Goal: Information Seeking & Learning: Check status

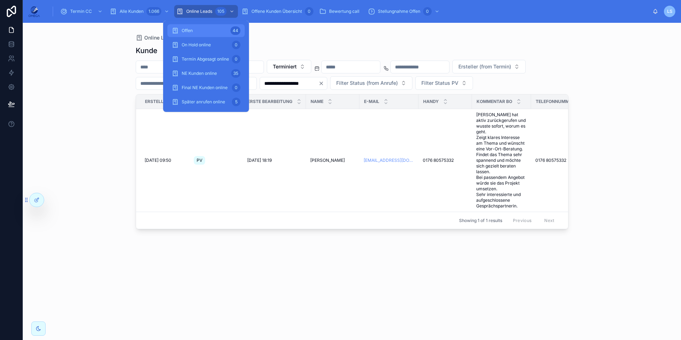
click at [225, 35] on div "Offen 44" at bounding box center [206, 30] width 69 height 11
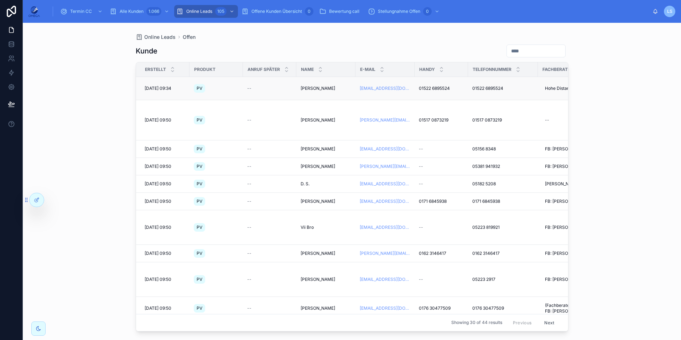
click at [440, 88] on span "01522 6895524" at bounding box center [434, 88] width 31 height 6
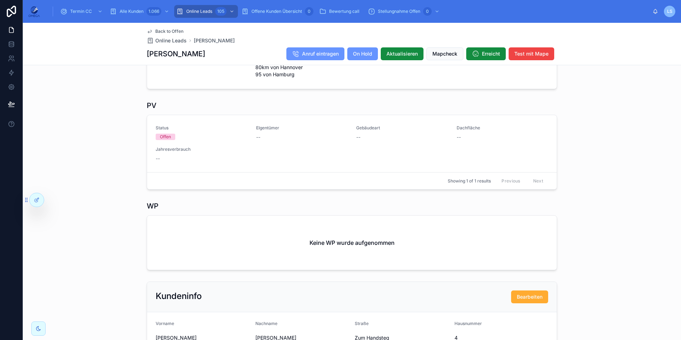
scroll to position [178, 0]
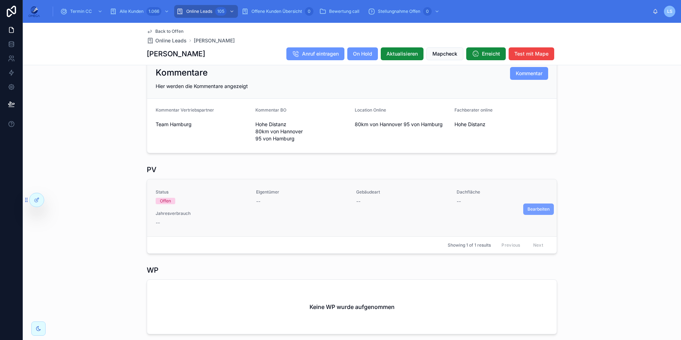
click at [539, 211] on button "Bearbeiten" at bounding box center [538, 208] width 31 height 11
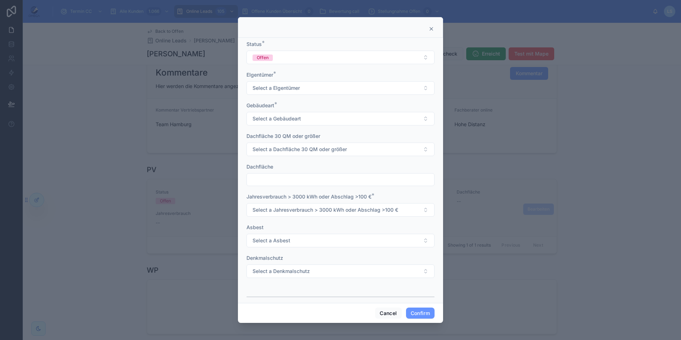
click at [433, 25] on div at bounding box center [340, 27] width 205 height 21
click at [431, 30] on icon at bounding box center [432, 29] width 6 height 6
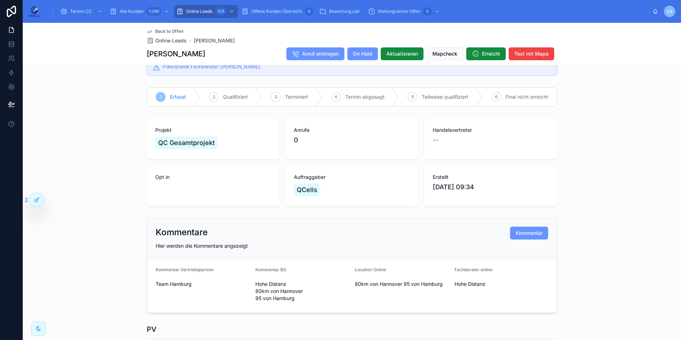
scroll to position [0, 0]
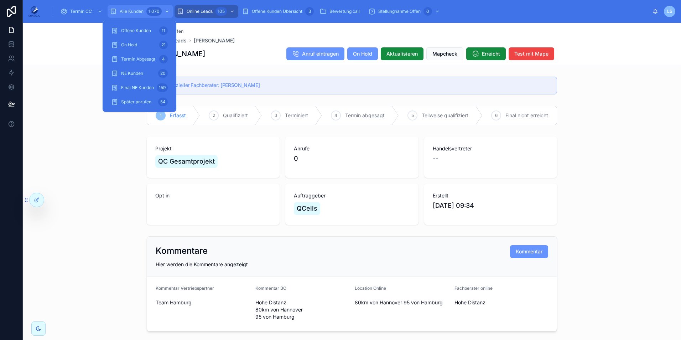
click at [130, 9] on span "Alle Kunden" at bounding box center [132, 12] width 24 height 6
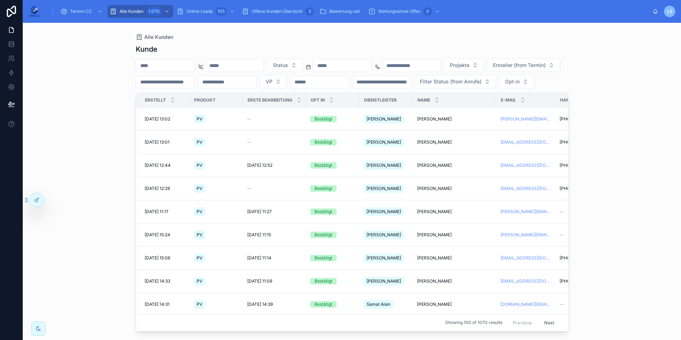
click at [365, 64] on input "text" at bounding box center [342, 66] width 58 height 10
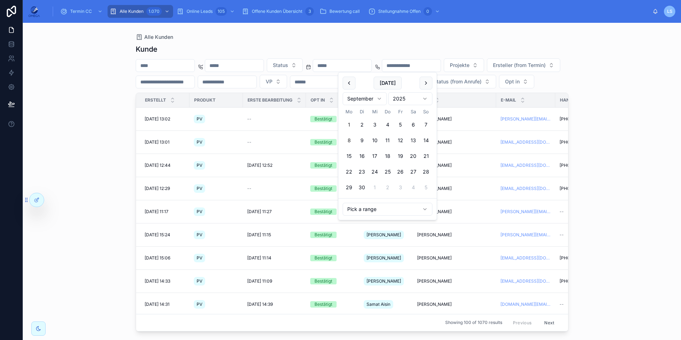
click at [349, 123] on button "1" at bounding box center [349, 124] width 13 height 13
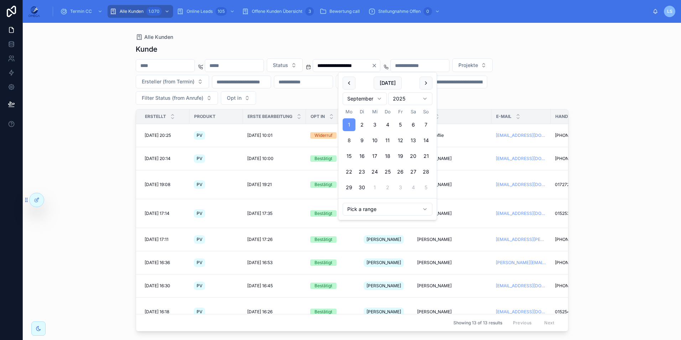
type input "**********"
click at [422, 41] on div "**********" at bounding box center [352, 185] width 433 height 291
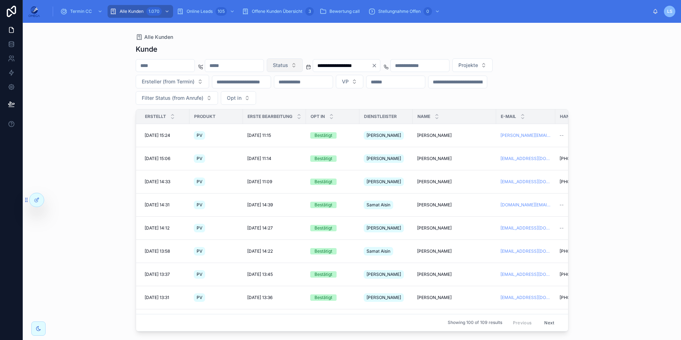
click at [288, 68] on span "Status" at bounding box center [280, 65] width 15 height 7
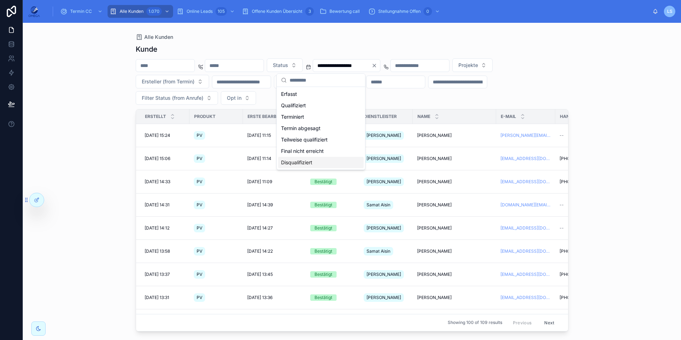
click at [306, 161] on div "Disqualifiziert" at bounding box center [320, 162] width 85 height 11
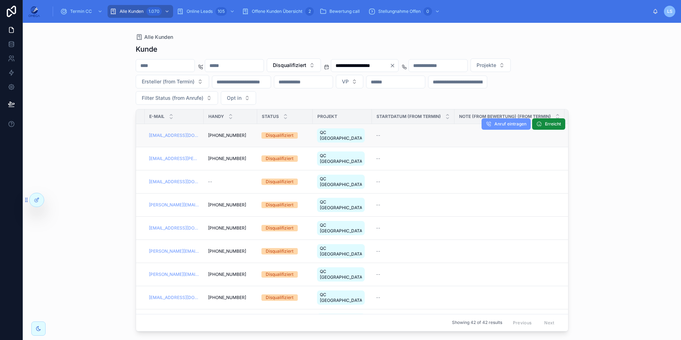
scroll to position [0, 450]
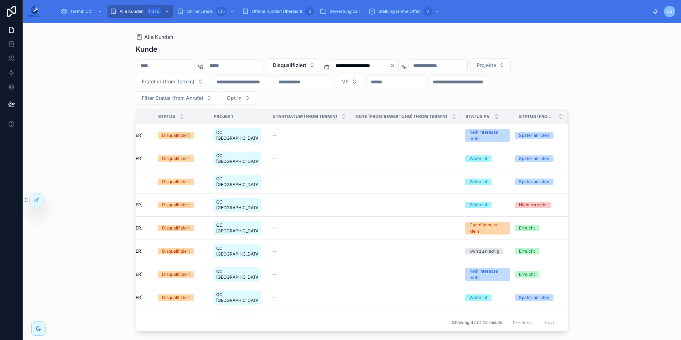
click at [494, 118] on icon at bounding box center [496, 118] width 5 height 5
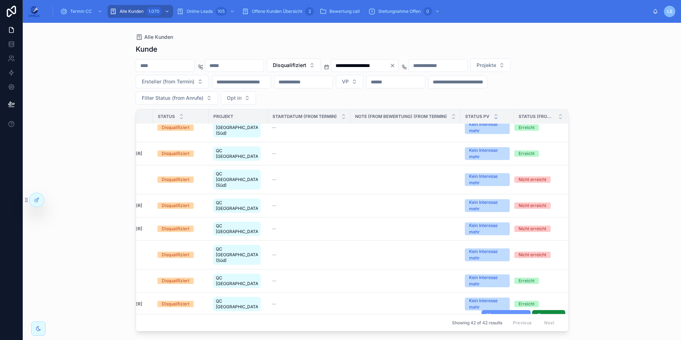
scroll to position [624, 450]
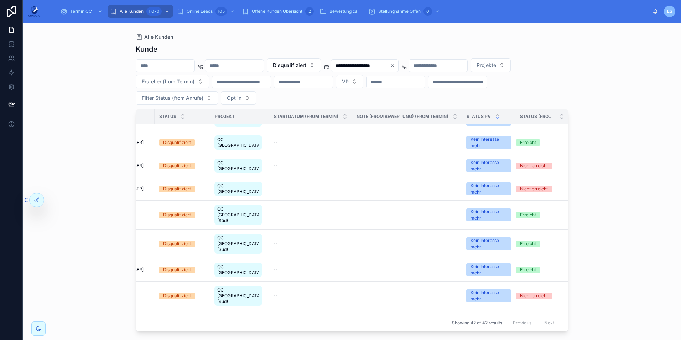
click at [567, 47] on div "Kunde" at bounding box center [352, 49] width 433 height 10
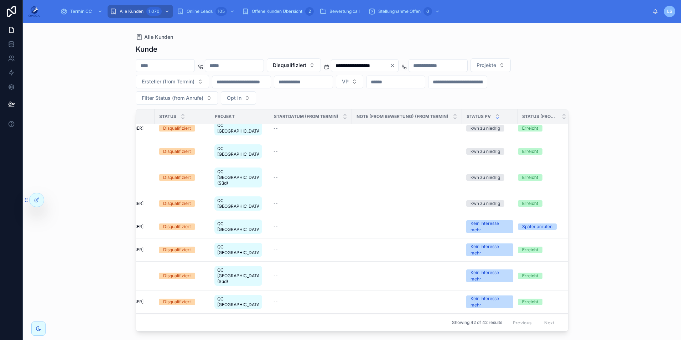
scroll to position [233, 450]
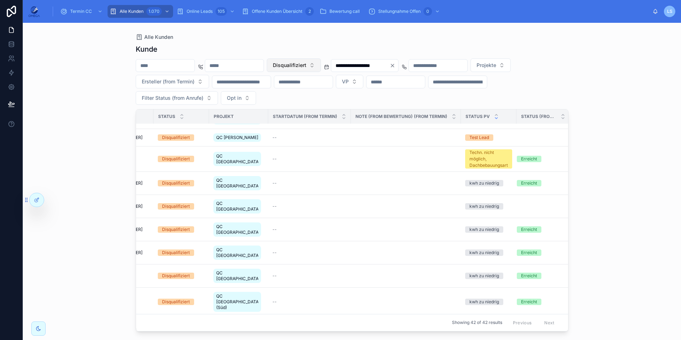
click at [306, 65] on span "Disqualifiziert" at bounding box center [289, 65] width 33 height 7
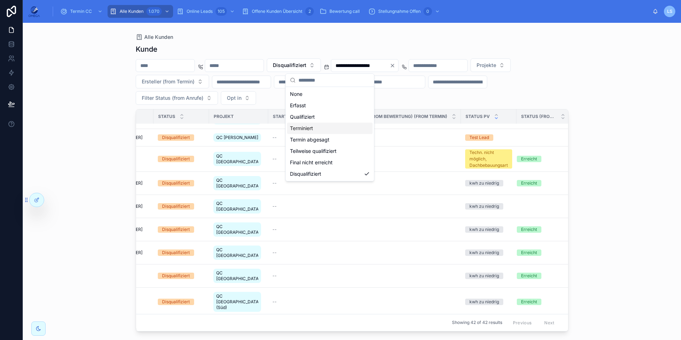
click at [308, 129] on div "Terminiert" at bounding box center [329, 128] width 85 height 11
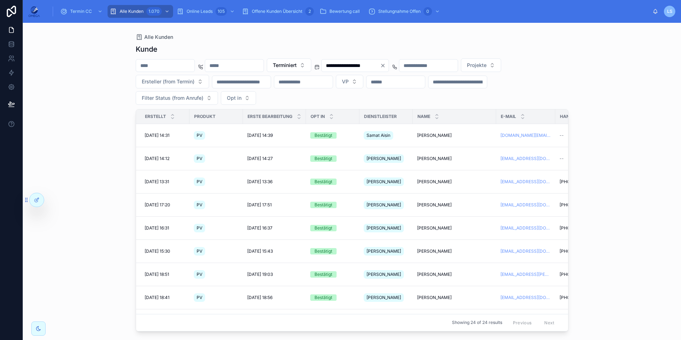
click at [429, 87] on input "text" at bounding box center [458, 82] width 58 height 10
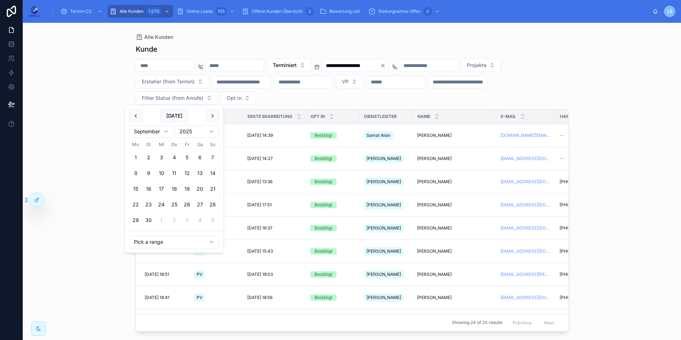
click at [199, 159] on button "6" at bounding box center [199, 157] width 13 height 13
type input "**********"
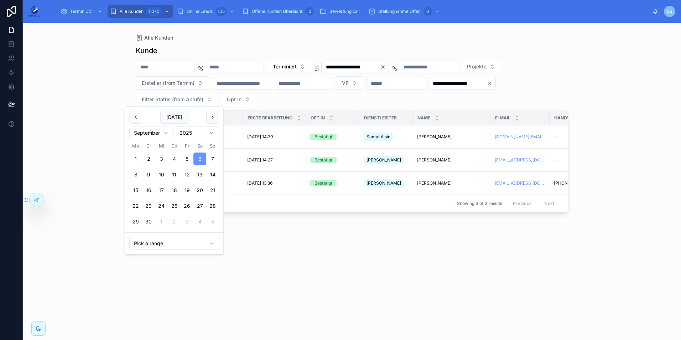
click at [487, 86] on icon "Clear" at bounding box center [490, 84] width 6 height 6
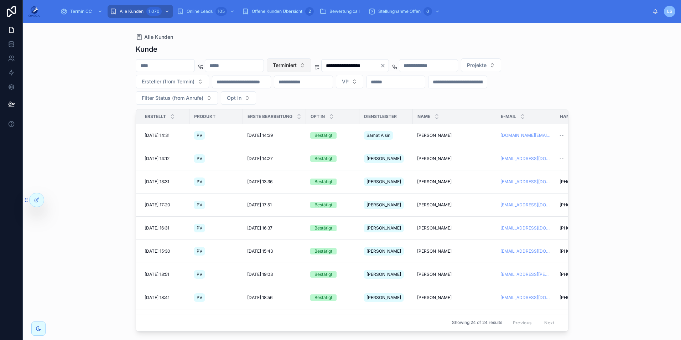
click at [297, 63] on span "Terminiert" at bounding box center [285, 65] width 24 height 7
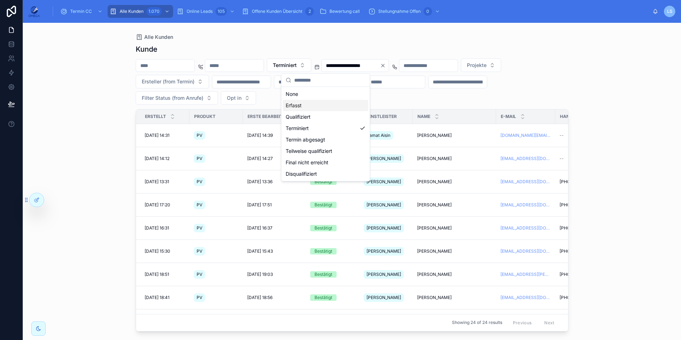
click at [320, 105] on div "Erfasst" at bounding box center [325, 105] width 85 height 11
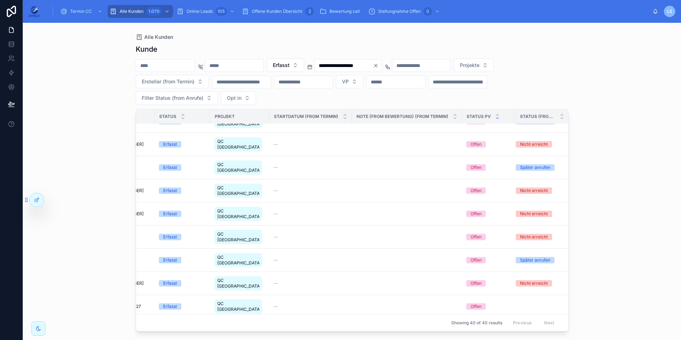
scroll to position [0, 450]
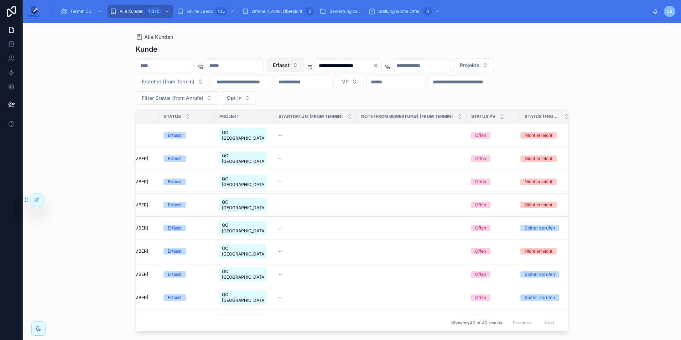
click at [304, 65] on button "Erfasst" at bounding box center [285, 65] width 37 height 14
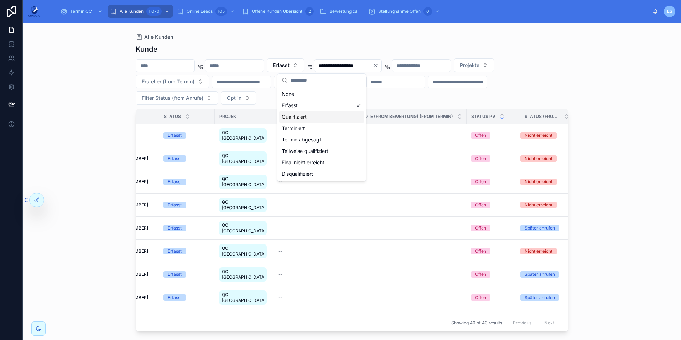
click at [311, 118] on div "Qualifiziert" at bounding box center [321, 116] width 85 height 11
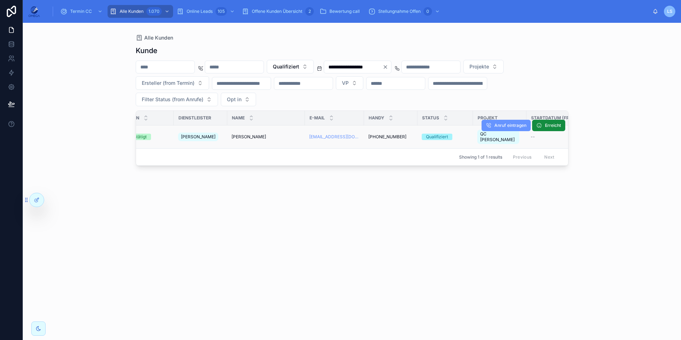
scroll to position [0, 71]
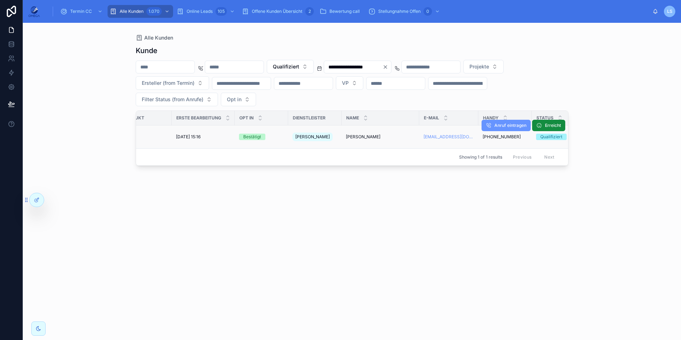
click at [370, 134] on span "[PERSON_NAME]" at bounding box center [363, 137] width 35 height 6
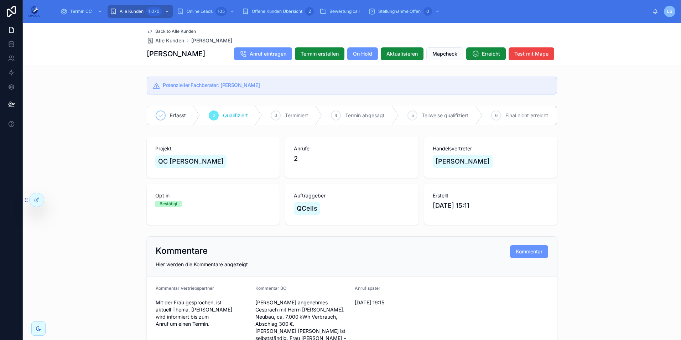
click at [175, 30] on span "Back to Alle Kunden" at bounding box center [175, 31] width 41 height 6
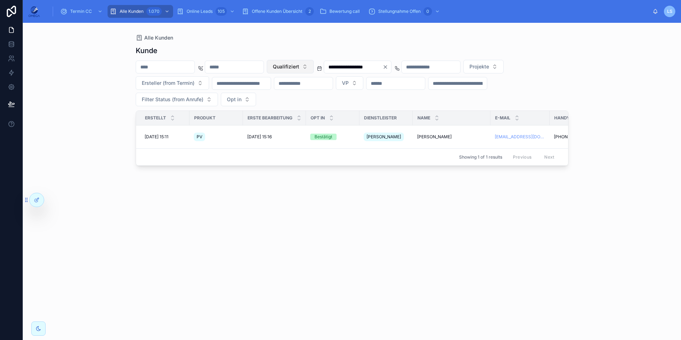
click at [299, 68] on span "Qualifiziert" at bounding box center [286, 66] width 26 height 7
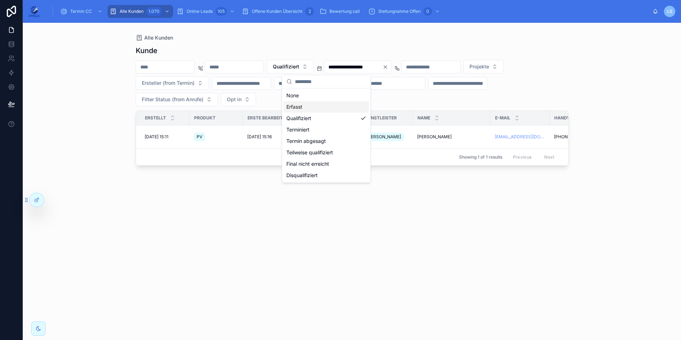
click at [305, 106] on div "Erfasst" at bounding box center [326, 106] width 85 height 11
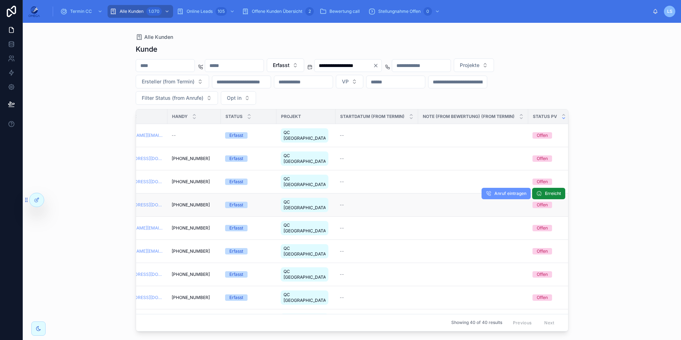
scroll to position [0, 450]
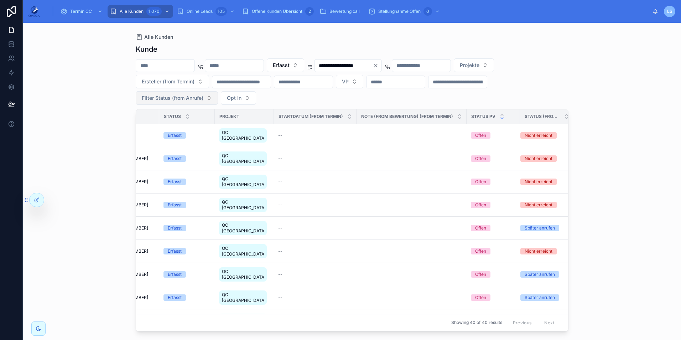
click at [198, 99] on span "Filter Status (from Anrufe)" at bounding box center [173, 97] width 62 height 7
click at [161, 136] on div "Erreicht" at bounding box center [176, 138] width 85 height 11
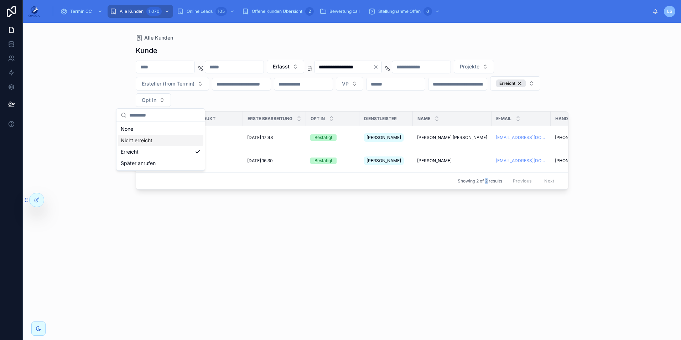
click at [487, 245] on div "**********" at bounding box center [352, 186] width 433 height 290
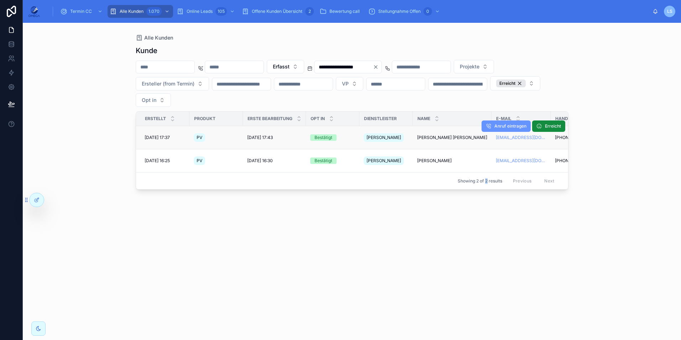
click at [425, 135] on span "[PERSON_NAME] [PERSON_NAME]" at bounding box center [452, 138] width 70 height 6
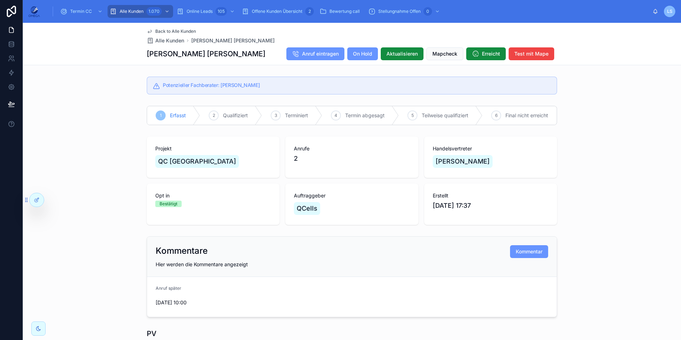
click at [178, 30] on span "Back to Alle Kunden" at bounding box center [175, 31] width 41 height 6
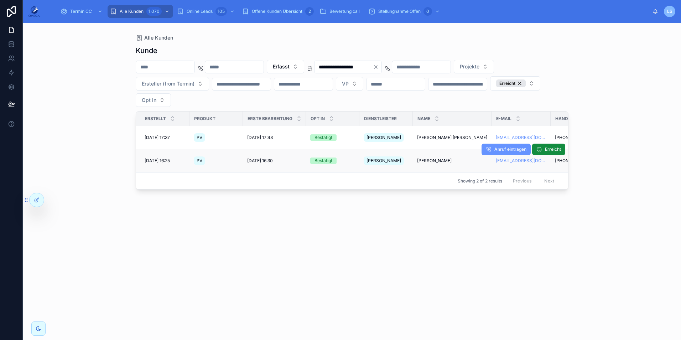
click at [429, 158] on span "[PERSON_NAME]" at bounding box center [434, 161] width 35 height 6
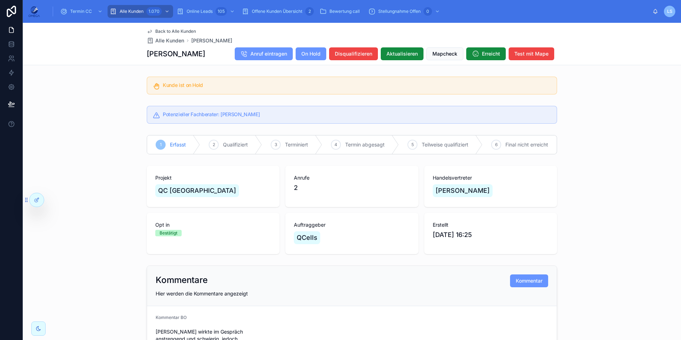
click at [178, 31] on span "Back to Alle Kunden" at bounding box center [175, 31] width 41 height 6
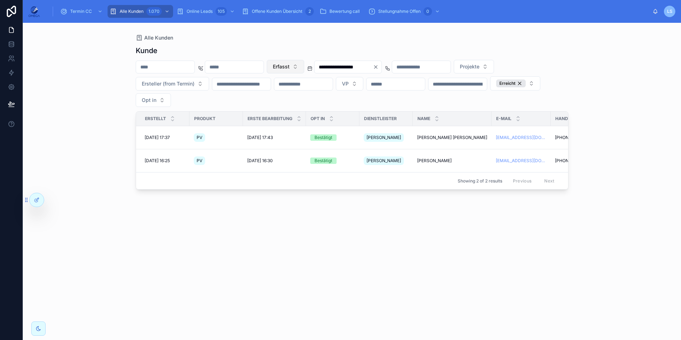
click at [304, 70] on button "Erfasst" at bounding box center [285, 67] width 37 height 14
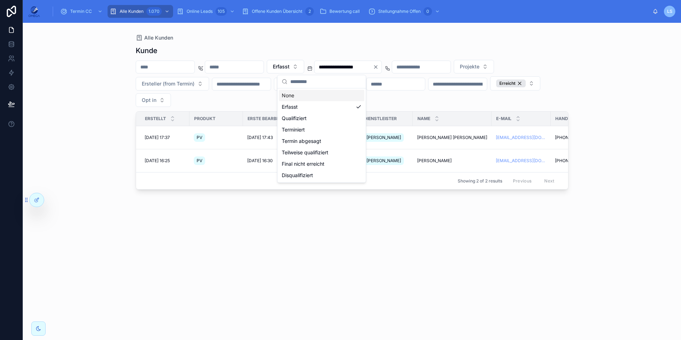
click at [317, 97] on div "None" at bounding box center [321, 95] width 85 height 11
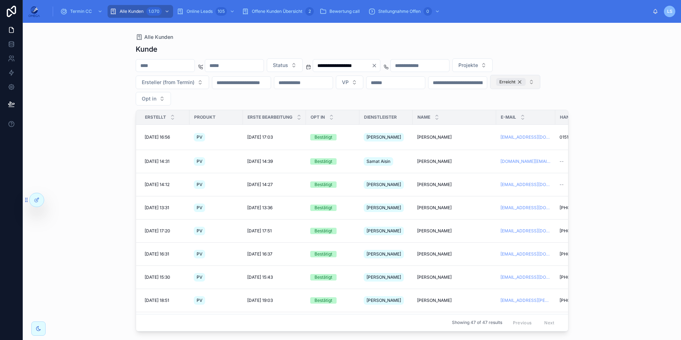
click at [496, 86] on div "Erreicht" at bounding box center [511, 82] width 30 height 8
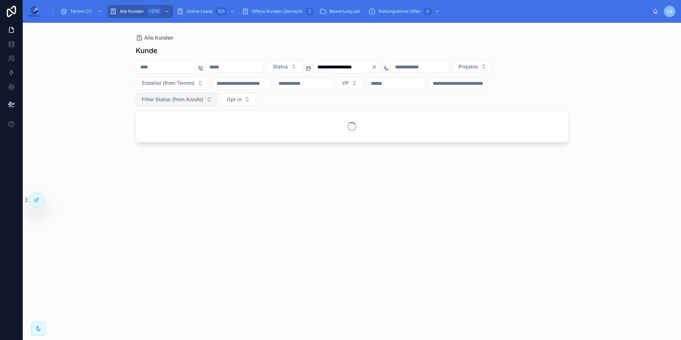
click at [313, 102] on div "**********" at bounding box center [352, 83] width 433 height 46
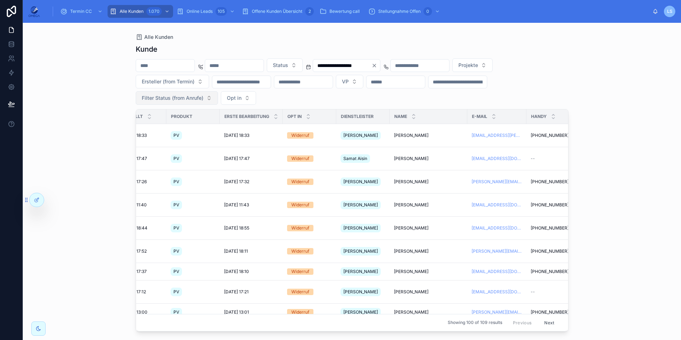
scroll to position [4, 23]
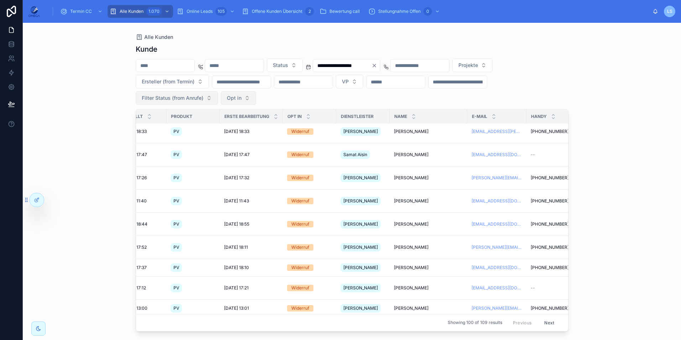
click at [244, 93] on button "Opt in" at bounding box center [238, 98] width 35 height 14
click at [234, 137] on div "Bestätigt" at bounding box center [238, 138] width 85 height 11
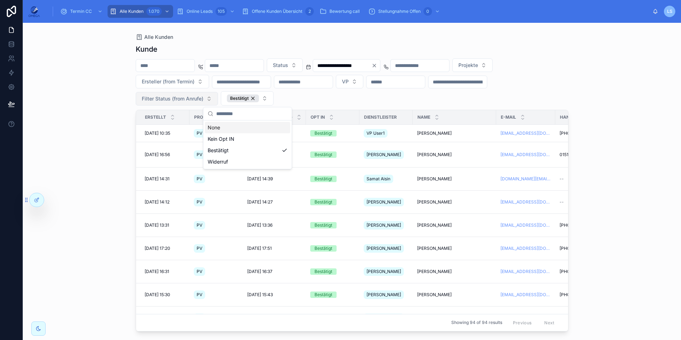
click at [362, 97] on div "**********" at bounding box center [352, 81] width 433 height 47
click at [263, 98] on button "Bestätigt" at bounding box center [247, 98] width 53 height 14
click at [251, 161] on div "Widerruf" at bounding box center [247, 161] width 85 height 11
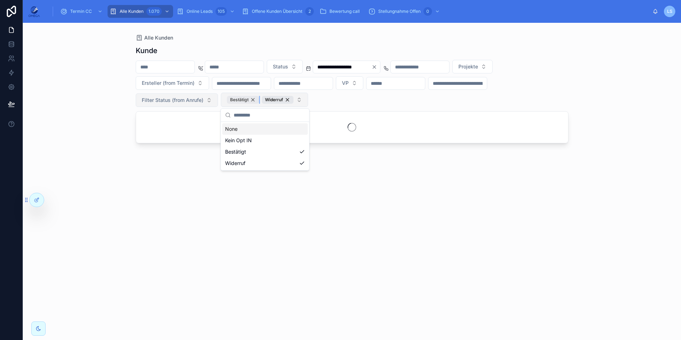
click at [252, 99] on div "Bestätigt" at bounding box center [243, 100] width 32 height 8
click at [350, 101] on div "**********" at bounding box center [352, 83] width 433 height 47
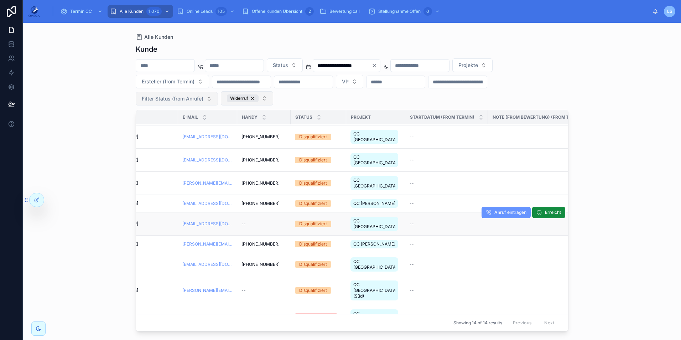
scroll to position [0, 313]
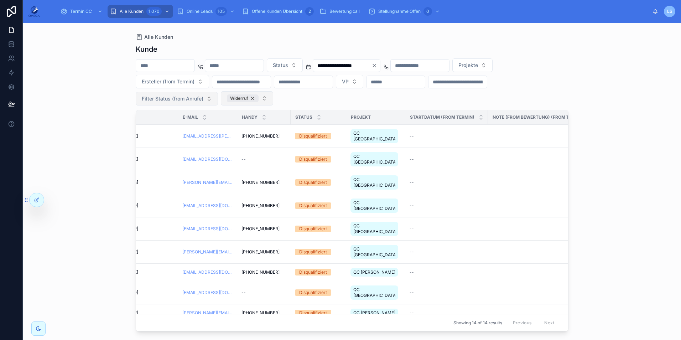
click at [253, 100] on div "Widerruf" at bounding box center [243, 98] width 32 height 8
click at [332, 101] on div "**********" at bounding box center [352, 81] width 433 height 46
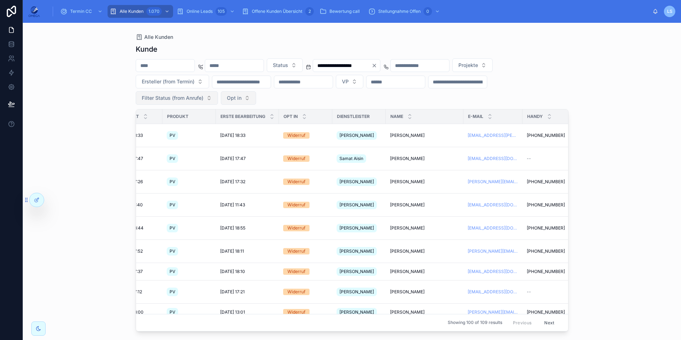
scroll to position [0, 27]
click at [377, 67] on icon "Clear" at bounding box center [375, 66] width 6 height 6
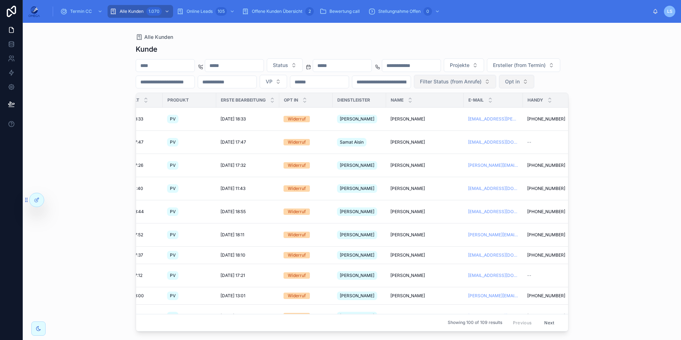
click at [372, 66] on input "text" at bounding box center [342, 66] width 58 height 10
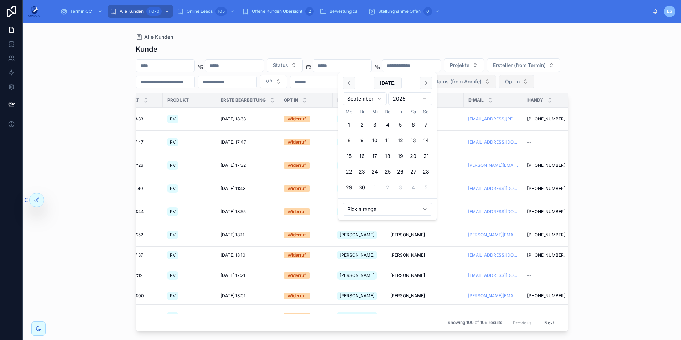
click at [401, 50] on div "Kunde" at bounding box center [352, 49] width 433 height 10
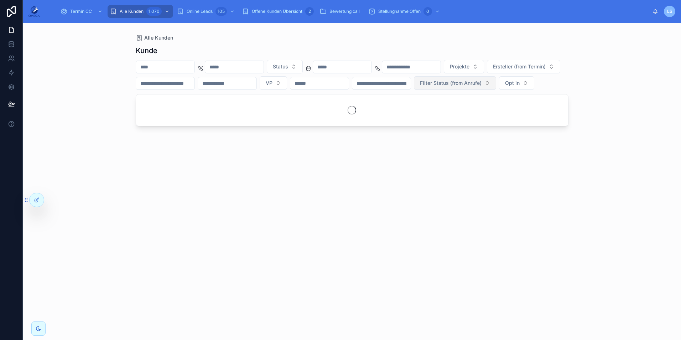
click at [505, 87] on span "Opt in" at bounding box center [512, 82] width 15 height 7
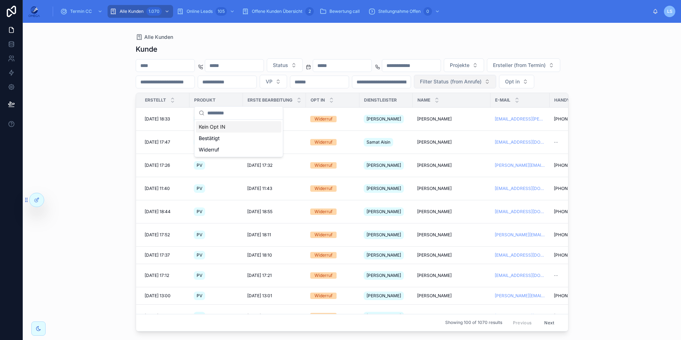
click at [301, 88] on div "Status Projekte Ersteller (from Termin) VP Filter Status (from Anrufe) Opt in" at bounding box center [352, 73] width 433 height 30
click at [420, 85] on span "Filter Status (from Anrufe)" at bounding box center [451, 81] width 62 height 7
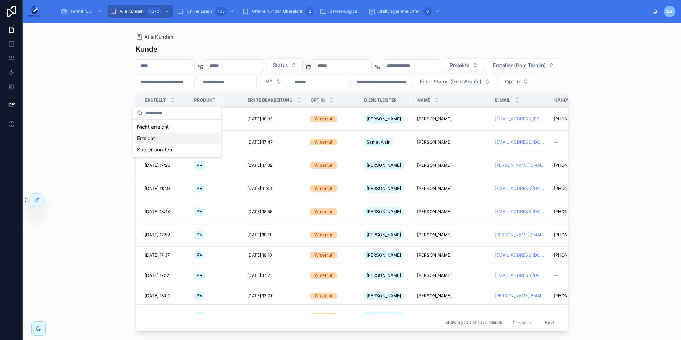
click at [177, 138] on div "Erreicht" at bounding box center [176, 138] width 85 height 11
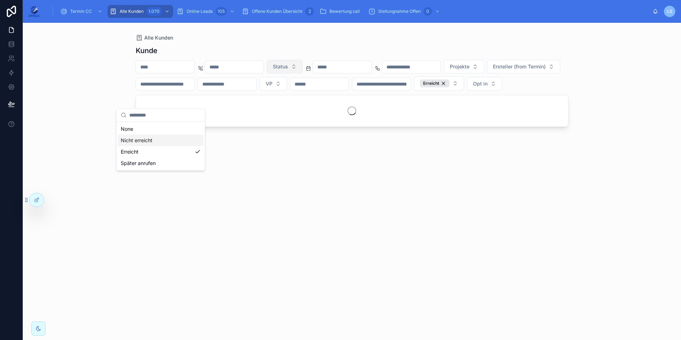
click at [327, 90] on div "Status Projekte Ersteller (from Termin) VP Erreicht Opt in" at bounding box center [352, 75] width 433 height 31
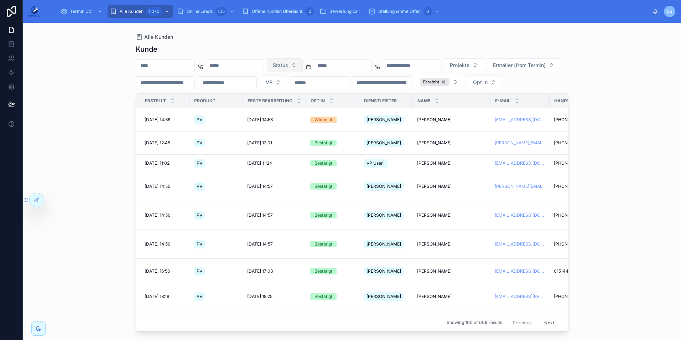
click at [288, 63] on span "Status" at bounding box center [280, 65] width 15 height 7
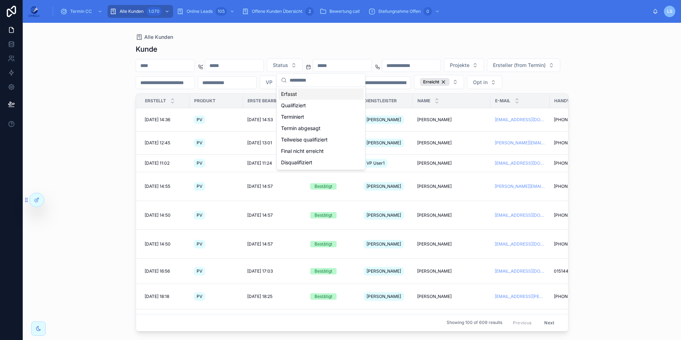
click at [300, 94] on div "Erfasst" at bounding box center [320, 93] width 85 height 11
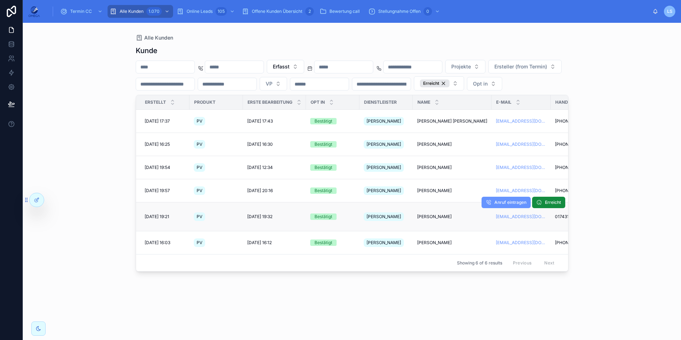
scroll to position [0, 0]
click at [420, 87] on div "Erreicht" at bounding box center [435, 83] width 30 height 8
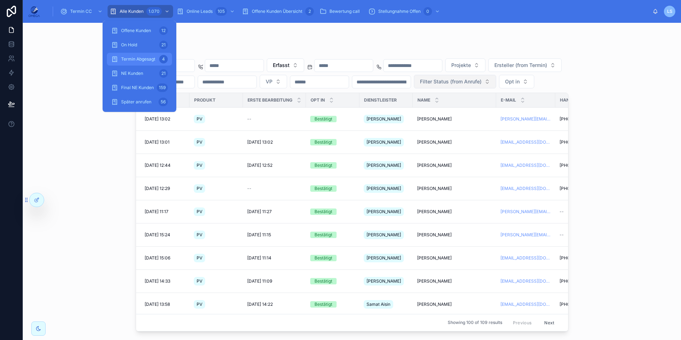
click at [155, 61] on span "Termin Abgesagt" at bounding box center [138, 59] width 34 height 6
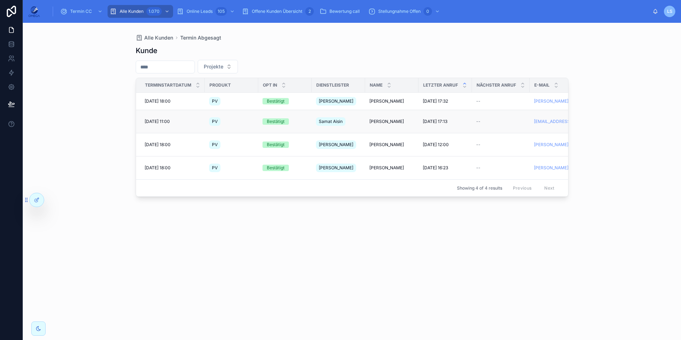
click at [408, 119] on div "[PERSON_NAME] [PERSON_NAME]" at bounding box center [391, 122] width 45 height 6
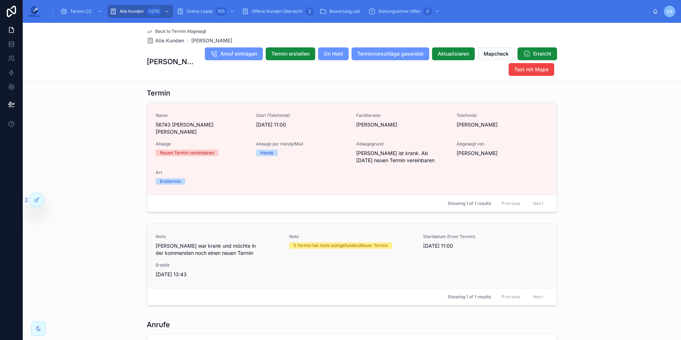
scroll to position [891, 0]
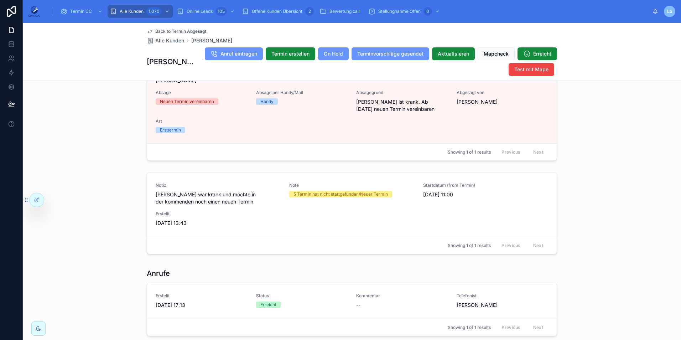
click at [193, 30] on span "Back to Termin Abgesagt" at bounding box center [180, 31] width 51 height 6
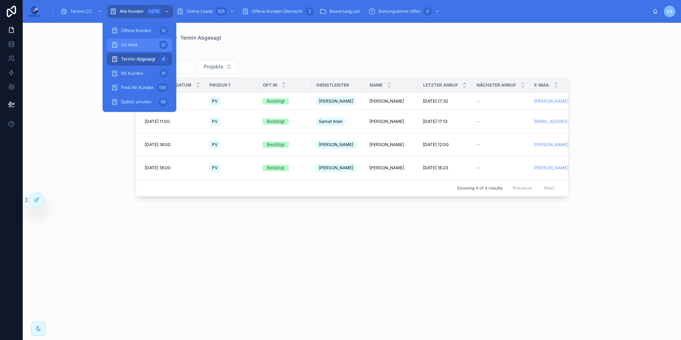
click at [155, 47] on div "On Hold 21" at bounding box center [139, 44] width 57 height 11
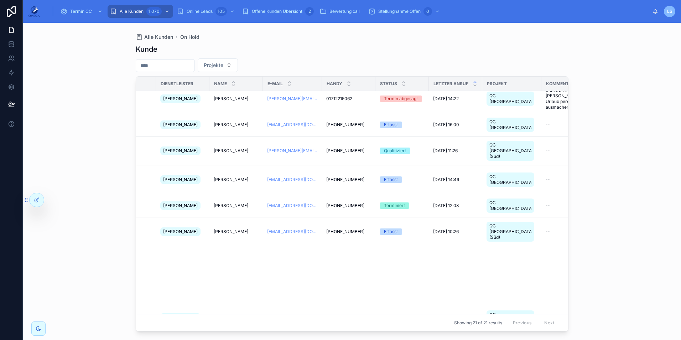
scroll to position [359, 0]
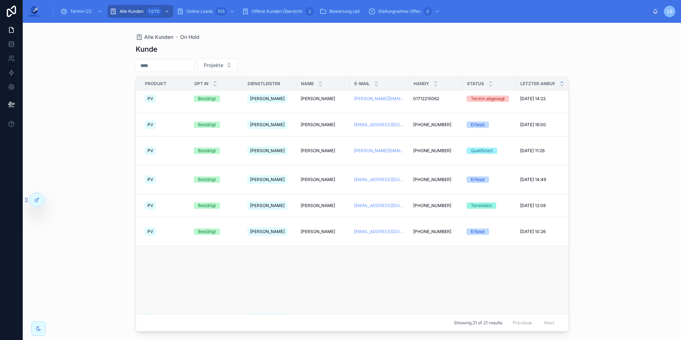
click at [315, 315] on span "[PERSON_NAME]" at bounding box center [318, 318] width 35 height 6
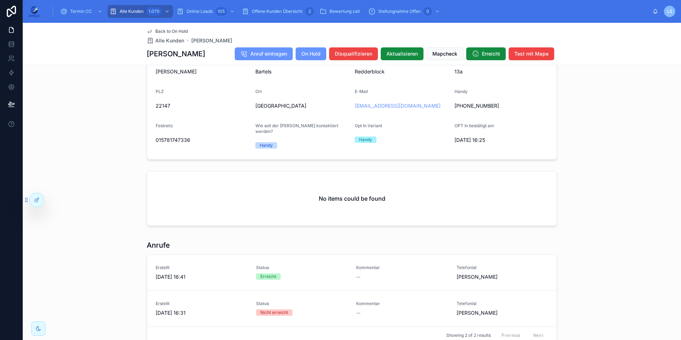
scroll to position [766, 0]
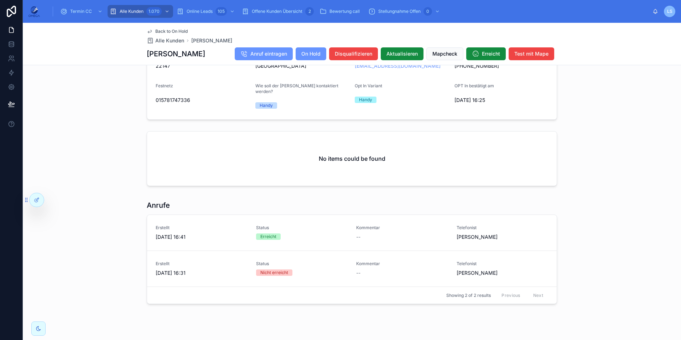
click at [183, 31] on span "Back to On Hold" at bounding box center [171, 31] width 32 height 6
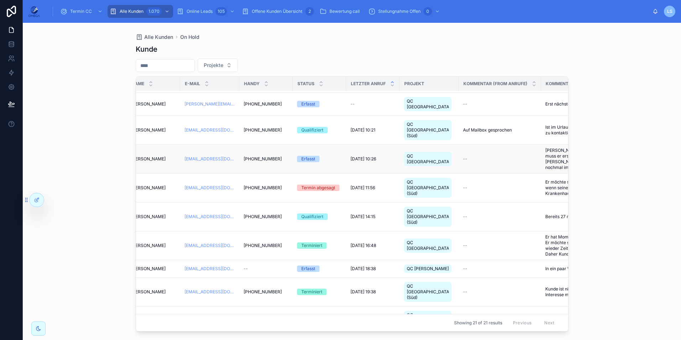
scroll to position [0, 170]
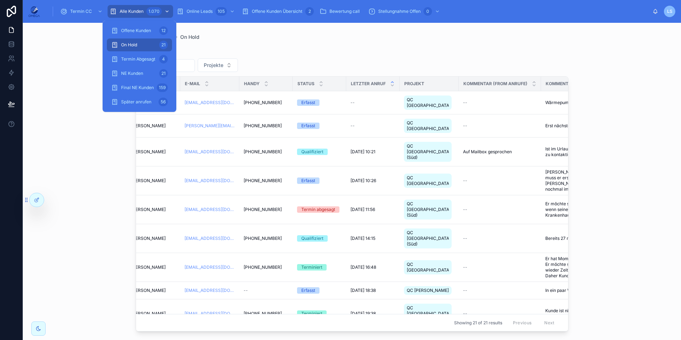
click at [161, 10] on div "1.070" at bounding box center [153, 11] width 15 height 9
